Goal: Find specific page/section: Find specific page/section

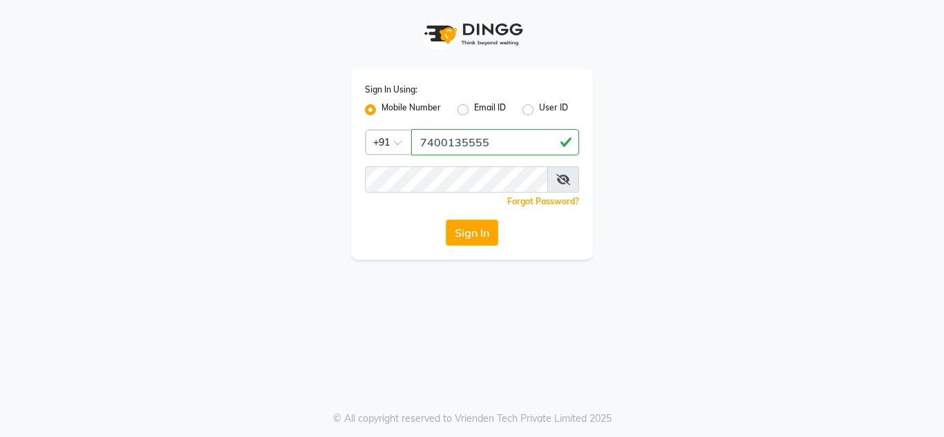
type input "7400135555"
click at [470, 236] on button "Sign In" at bounding box center [472, 233] width 53 height 26
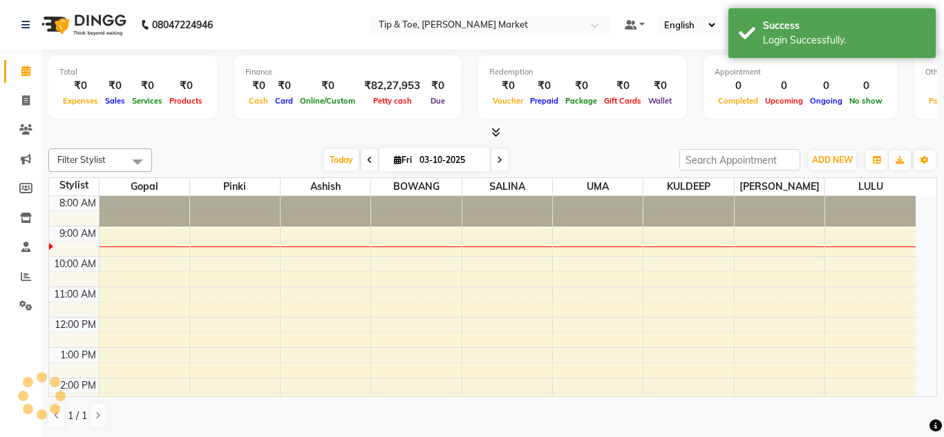
select select "en"
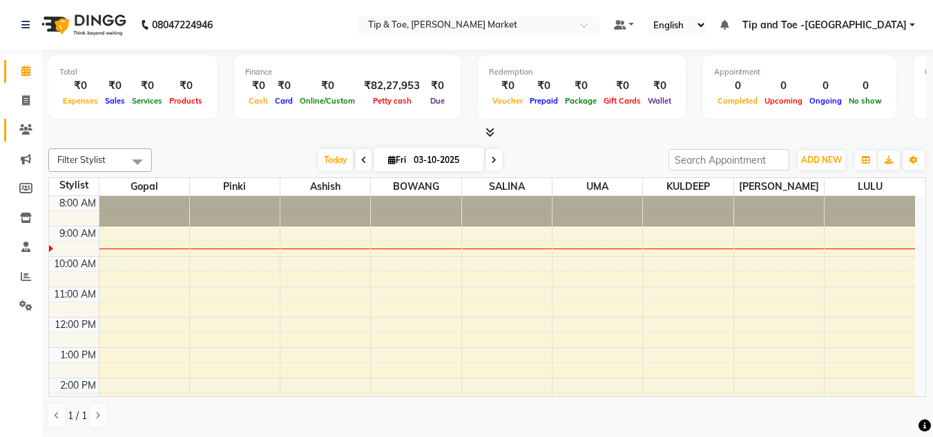
click at [28, 122] on link "Clients" at bounding box center [20, 130] width 33 height 23
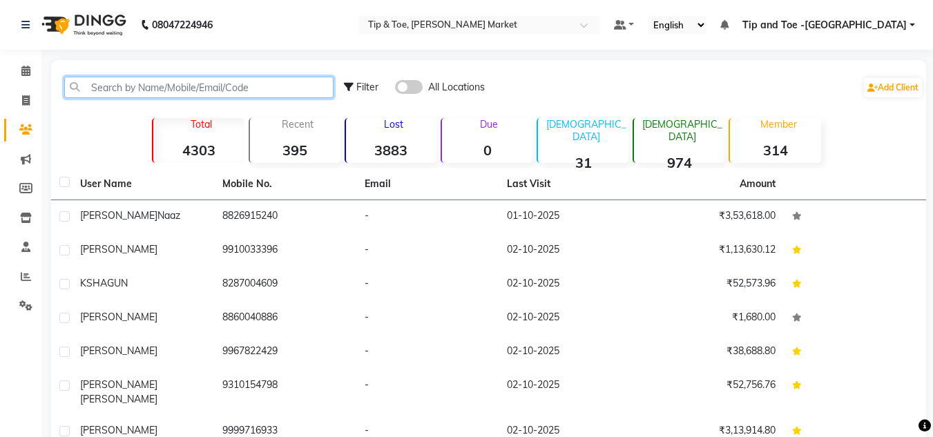
click at [164, 87] on input "text" at bounding box center [198, 87] width 269 height 21
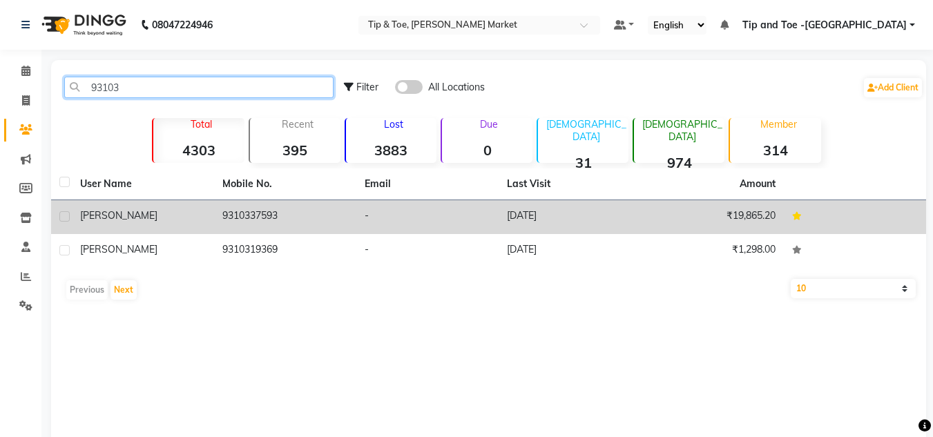
type input "93103"
click at [257, 209] on td "9310337593" at bounding box center [285, 217] width 142 height 34
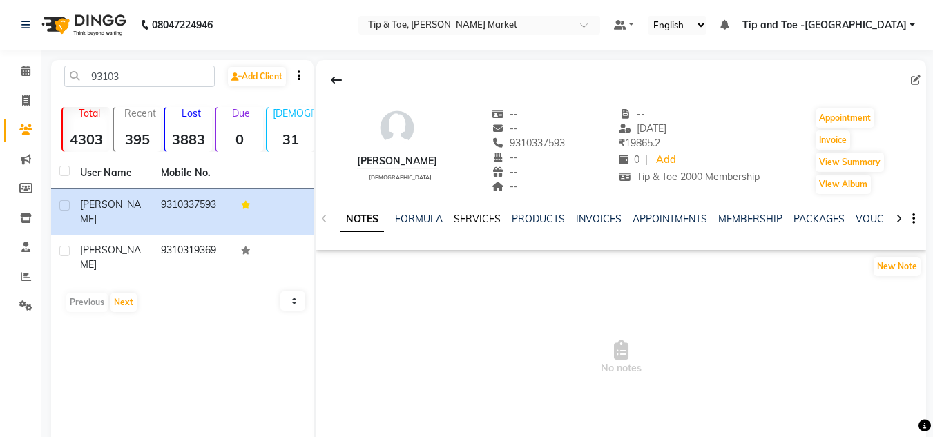
click at [458, 216] on link "SERVICES" at bounding box center [477, 219] width 47 height 12
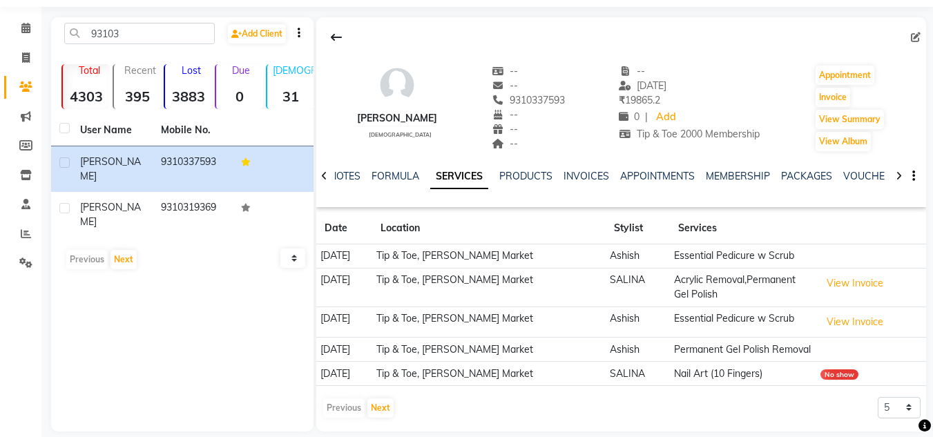
scroll to position [66, 0]
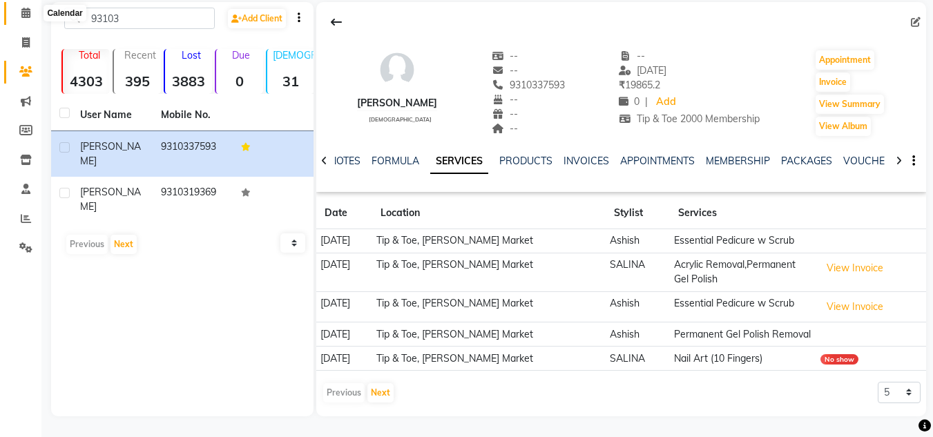
click at [25, 8] on icon at bounding box center [25, 13] width 9 height 10
